Goal: Find specific page/section: Find specific page/section

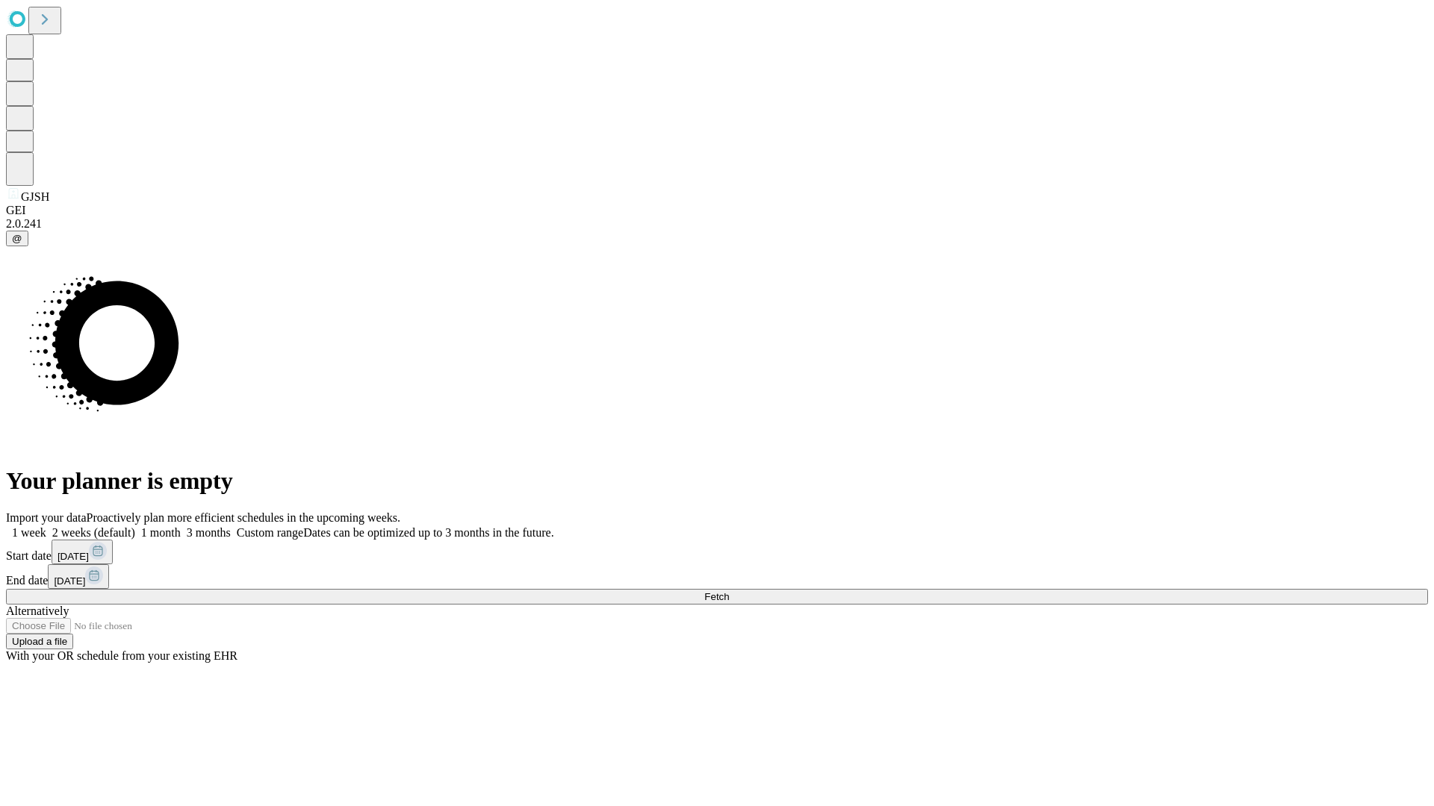
click at [729, 591] on span "Fetch" at bounding box center [716, 596] width 25 height 11
